Goal: Task Accomplishment & Management: Manage account settings

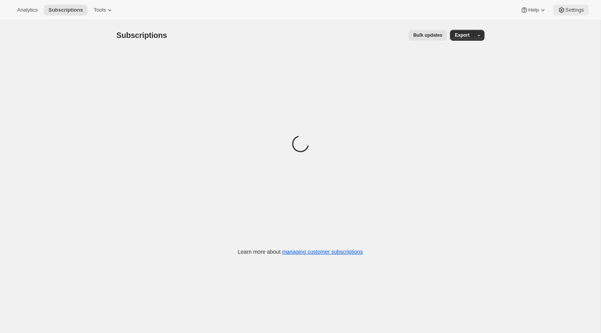
click at [572, 6] on button "Settings" at bounding box center [571, 10] width 36 height 11
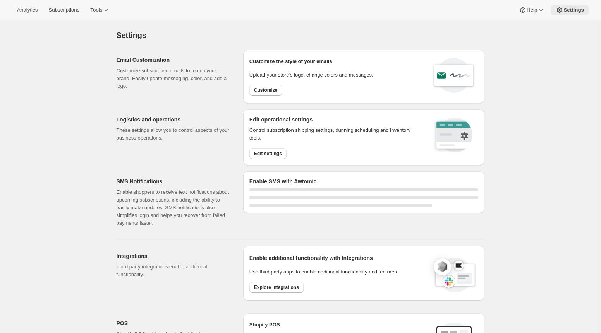
select select "22:00"
select select "09:00"
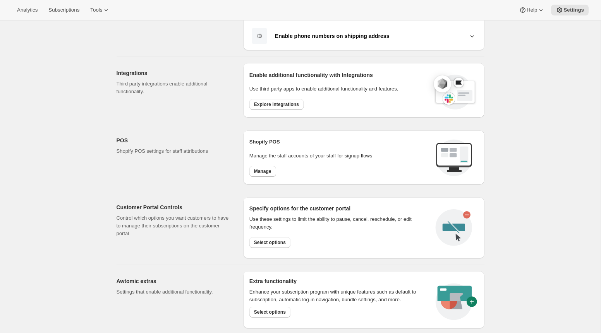
scroll to position [253, 0]
click at [297, 105] on span "Explore integrations" at bounding box center [276, 104] width 45 height 6
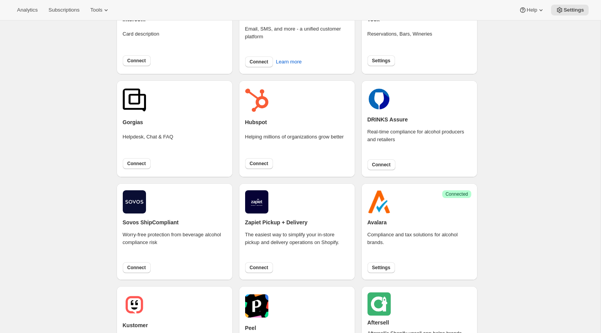
scroll to position [98, 0]
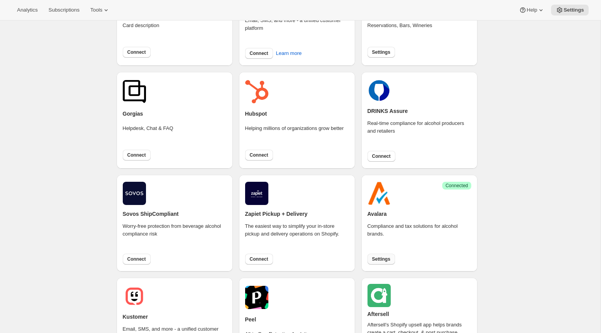
click at [386, 261] on span "Settings" at bounding box center [381, 259] width 18 height 6
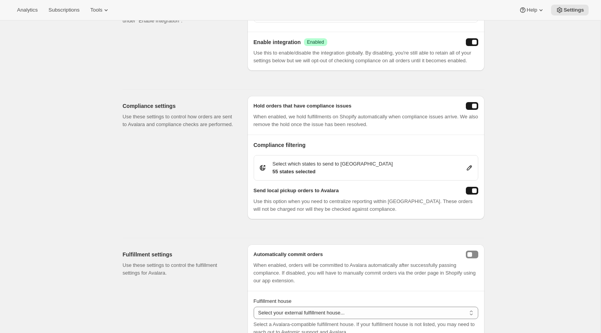
scroll to position [117, 0]
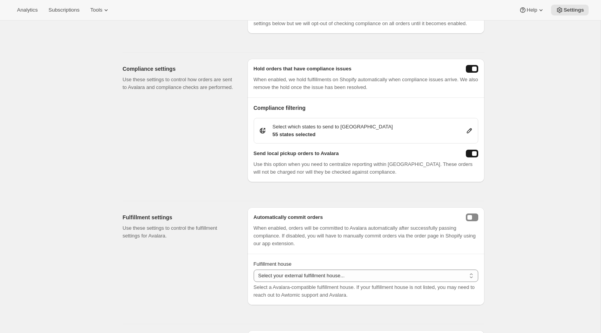
click at [461, 139] on div "Select which states to send to [STREET_ADDRESS] states selected" at bounding box center [366, 130] width 215 height 15
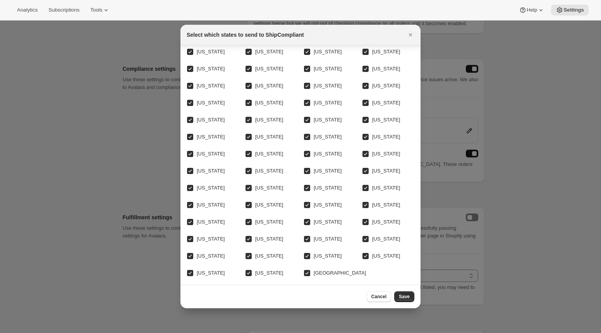
scroll to position [0, 0]
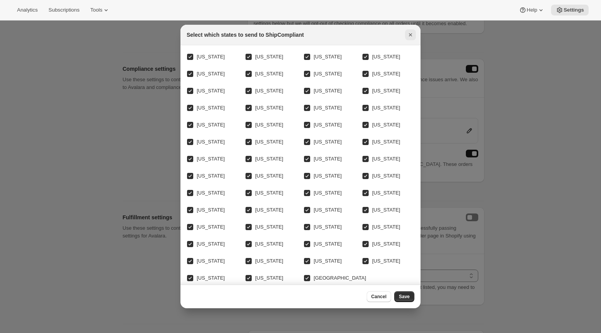
click at [411, 38] on icon "Close" at bounding box center [411, 35] width 8 height 8
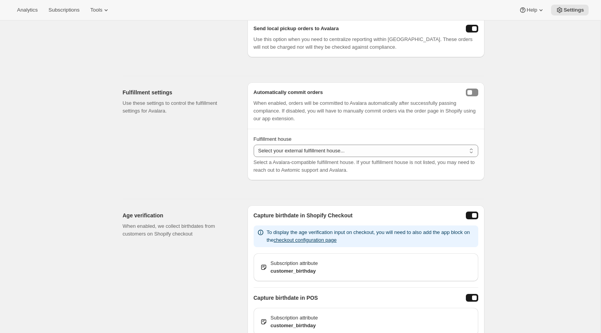
scroll to position [243, 0]
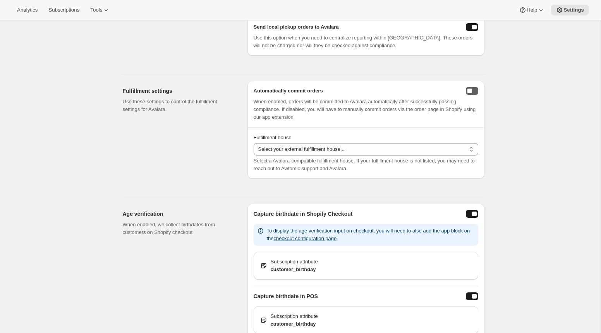
click at [474, 95] on button "autoCommit" at bounding box center [472, 91] width 12 height 8
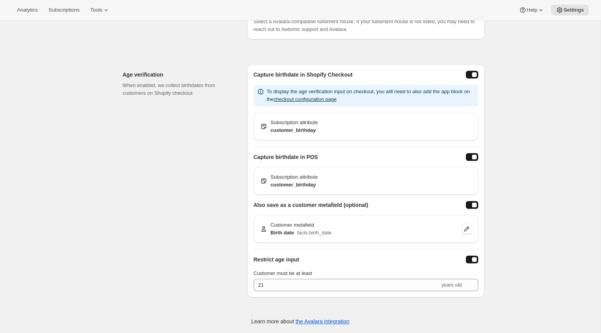
click at [454, 183] on div "Subscription attribute customer_birthday" at bounding box center [366, 181] width 212 height 15
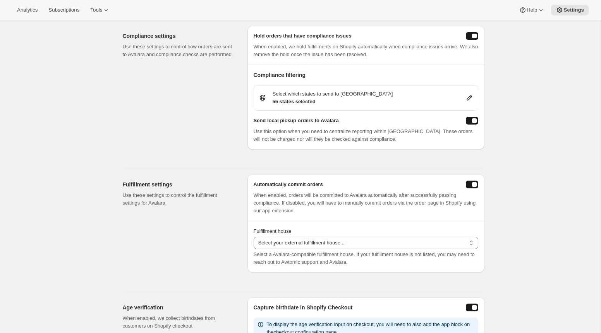
scroll to position [0, 0]
